Goal: Transaction & Acquisition: Purchase product/service

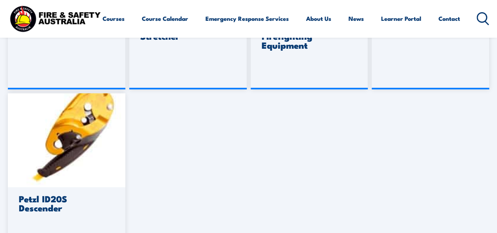
scroll to position [532, 0]
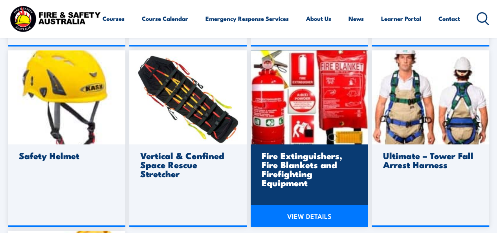
click at [293, 176] on h3 "Fire Extinguishers, Fire Blankets and Firefighting Equipment" at bounding box center [308, 169] width 93 height 36
click at [297, 112] on img at bounding box center [310, 97] width 118 height 94
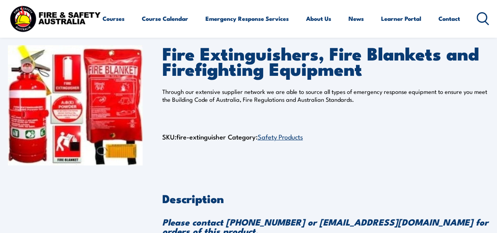
scroll to position [47, 0]
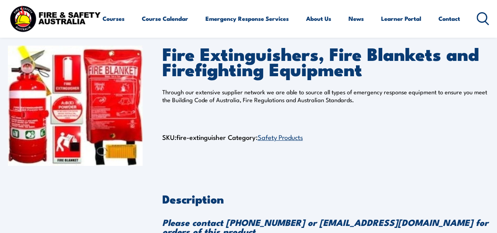
click at [283, 139] on link "Safety Products" at bounding box center [280, 136] width 45 height 9
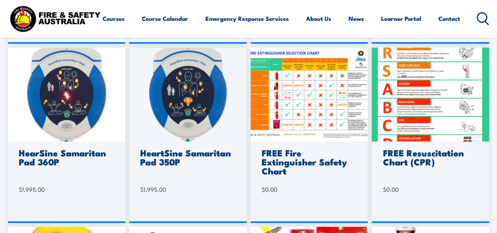
scroll to position [492, 0]
